Goal: Answer question/provide support: Share knowledge or assist other users

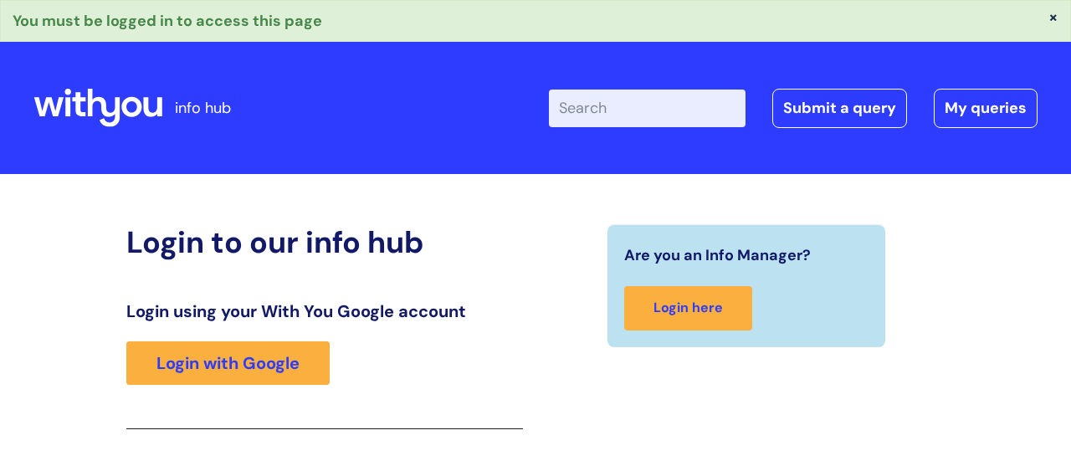
scroll to position [296, 0]
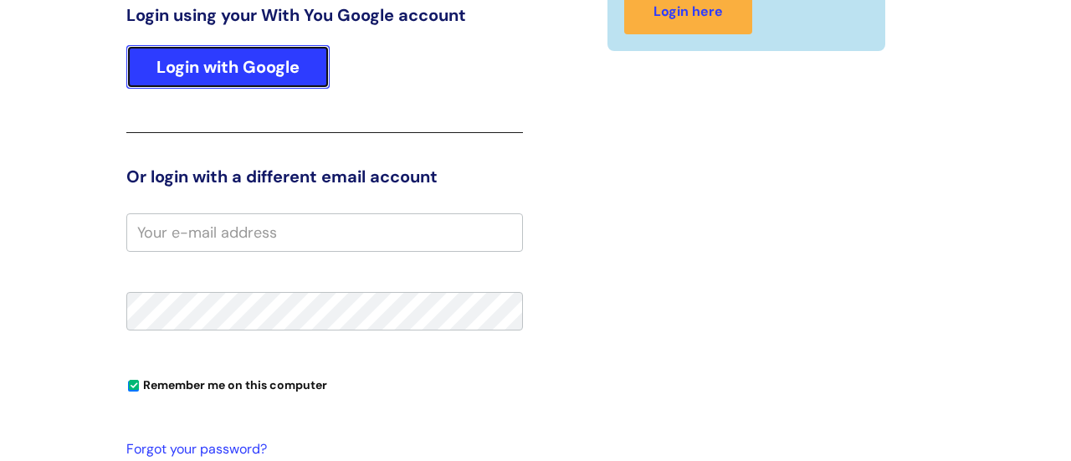
click at [235, 69] on link "Login with Google" at bounding box center [227, 67] width 203 height 44
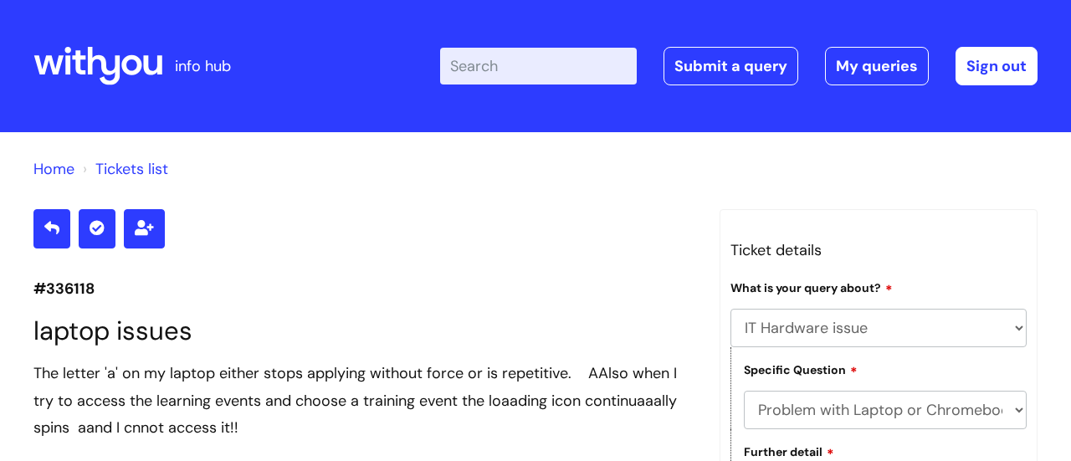
select select "IT Hardware issue"
select select "Problem with Laptop or Chromebook"
select select "I’ve got a display issue"
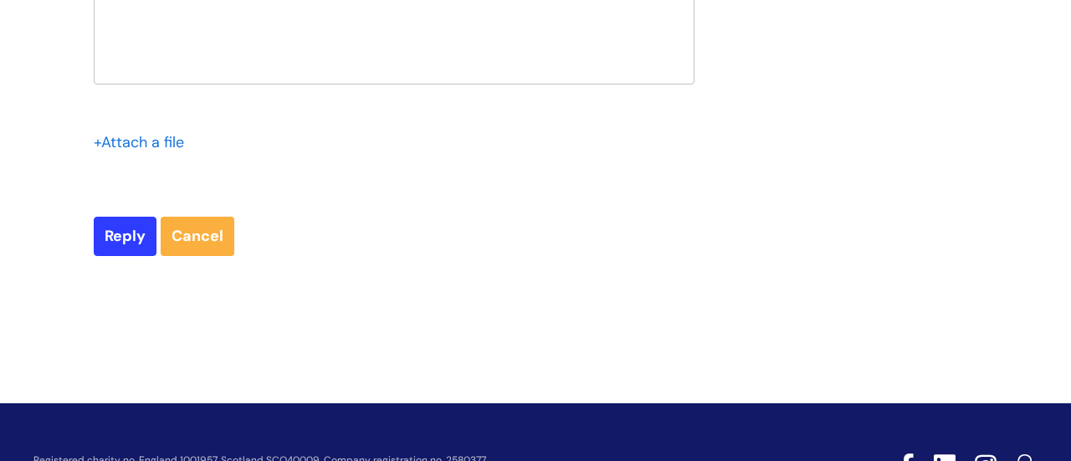
scroll to position [2501, 0]
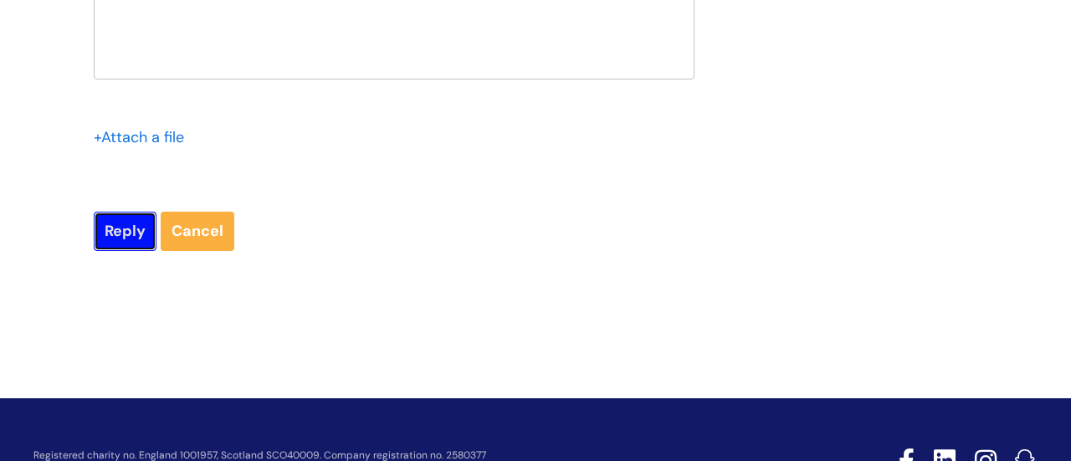
click at [128, 250] on input "Reply" at bounding box center [125, 231] width 63 height 38
type input "Please Wait..."
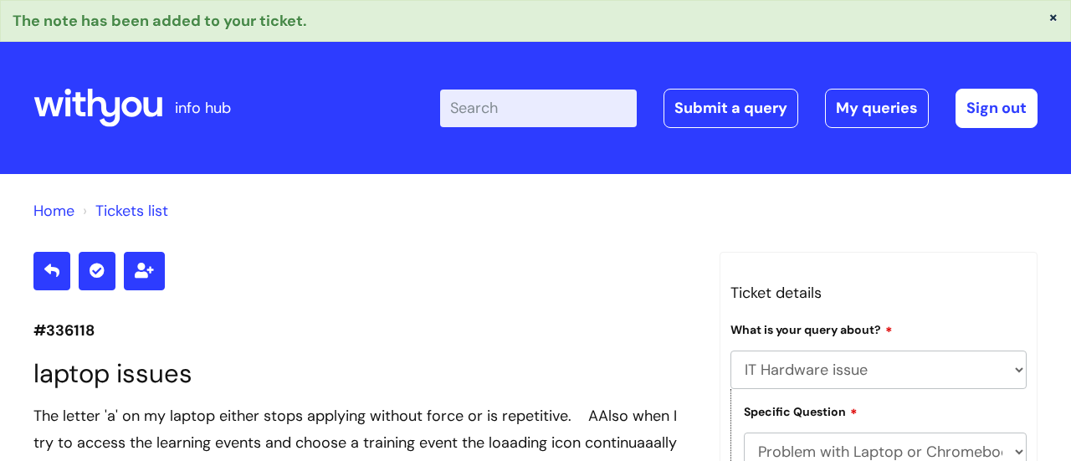
select select "IT Hardware issue"
select select "Problem with Laptop or Chromebook"
select select "I’ve got a display issue"
